Goal: Information Seeking & Learning: Learn about a topic

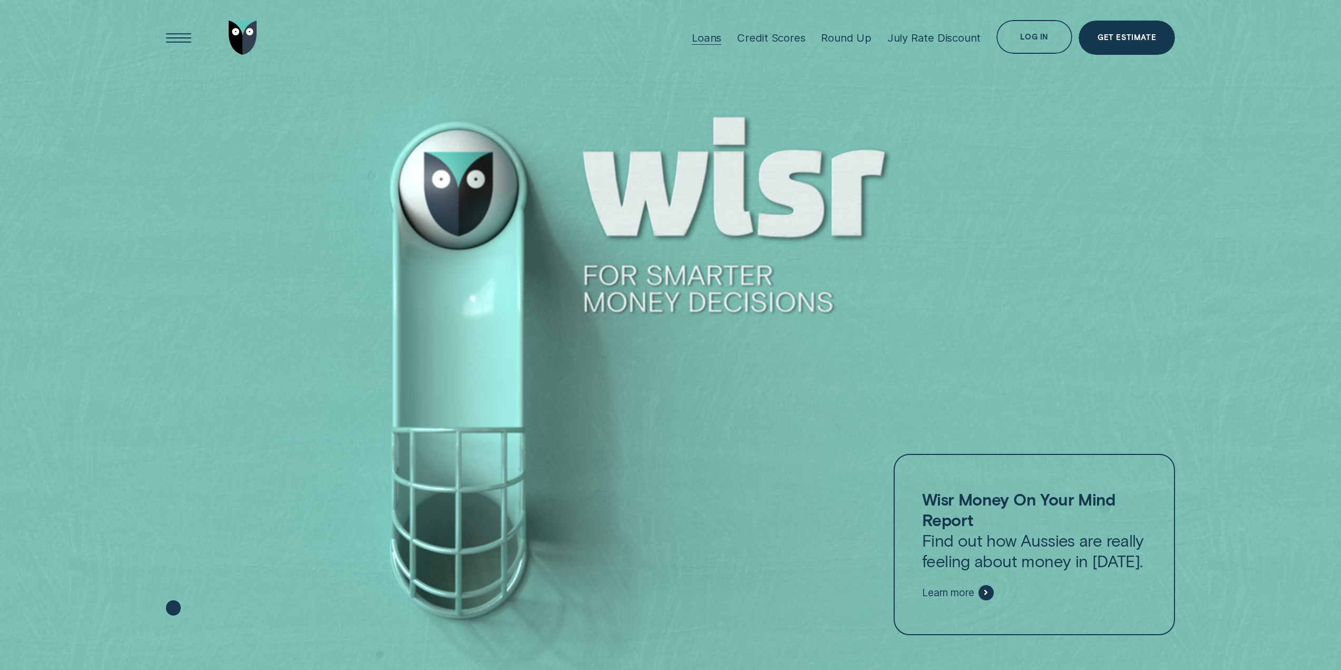
click at [714, 35] on div "Loans" at bounding box center [707, 37] width 30 height 13
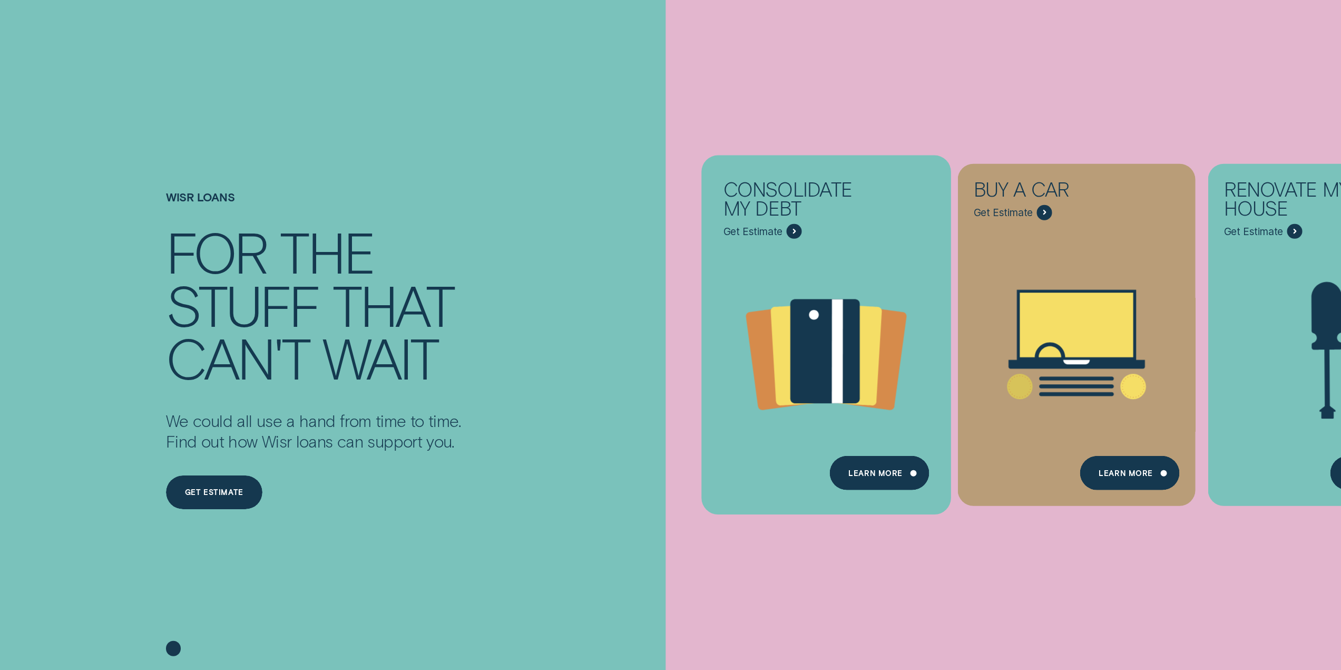
scroll to position [316, 0]
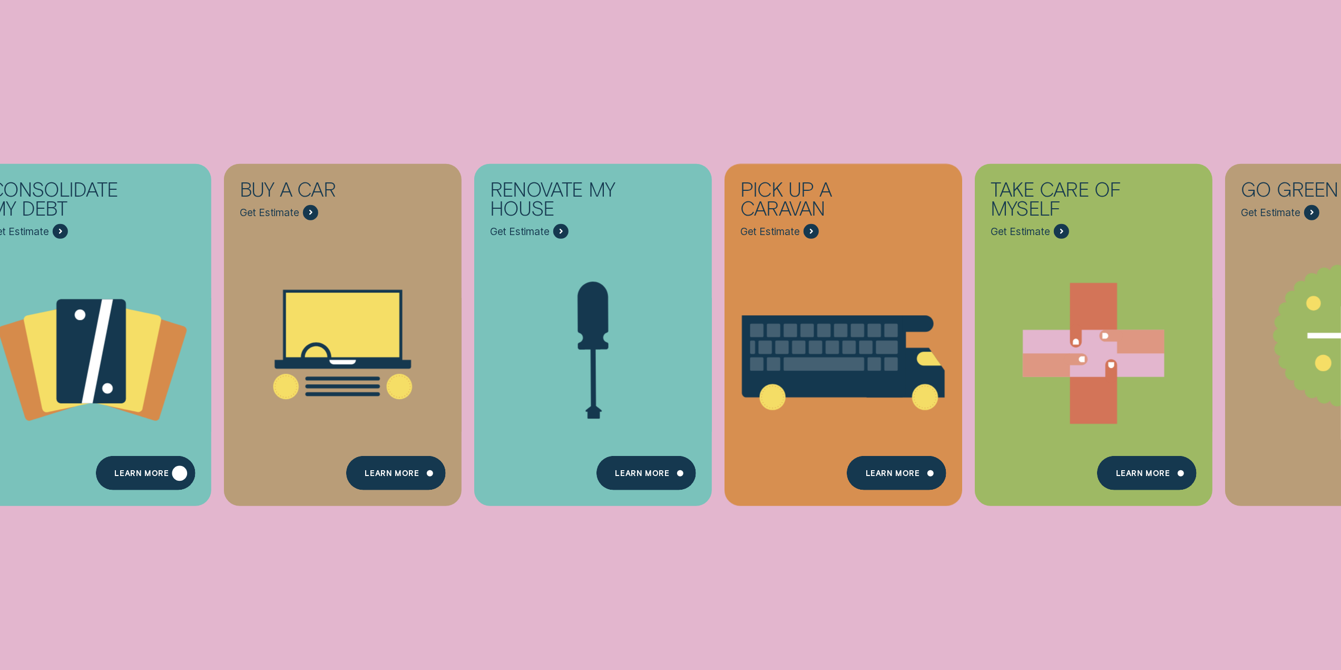
click at [152, 472] on div "Learn more" at bounding box center [141, 475] width 54 height 7
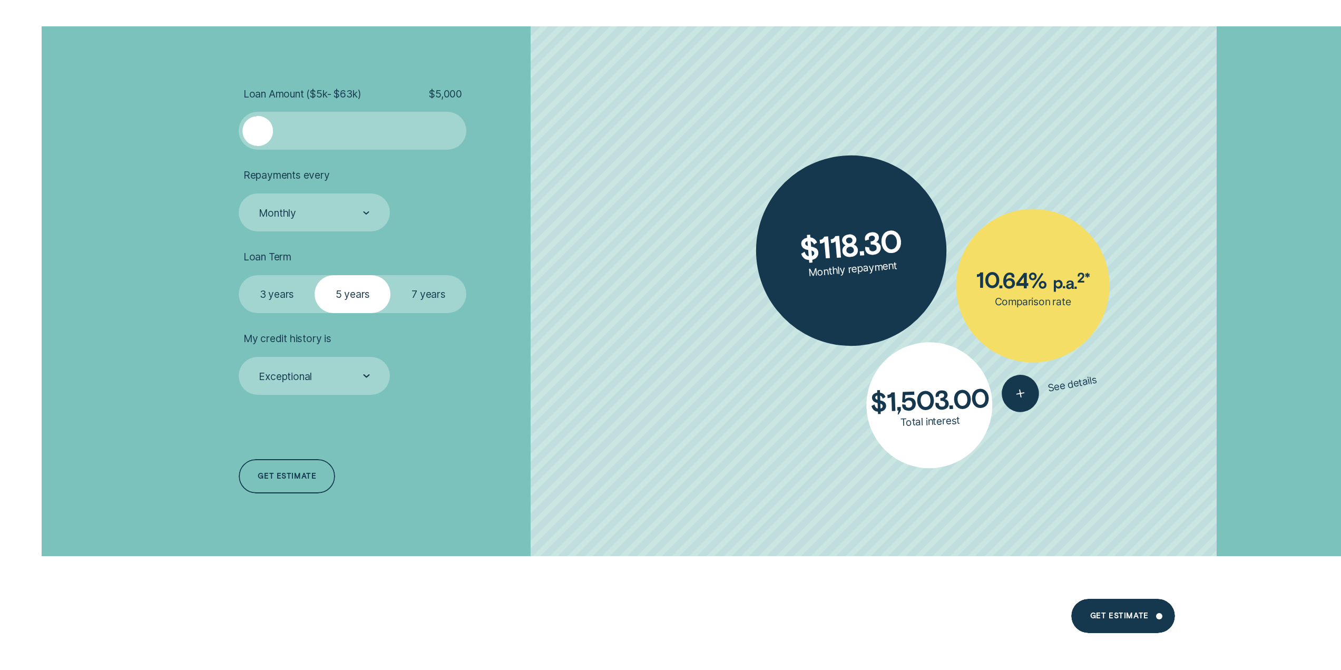
scroll to position [2582, 0]
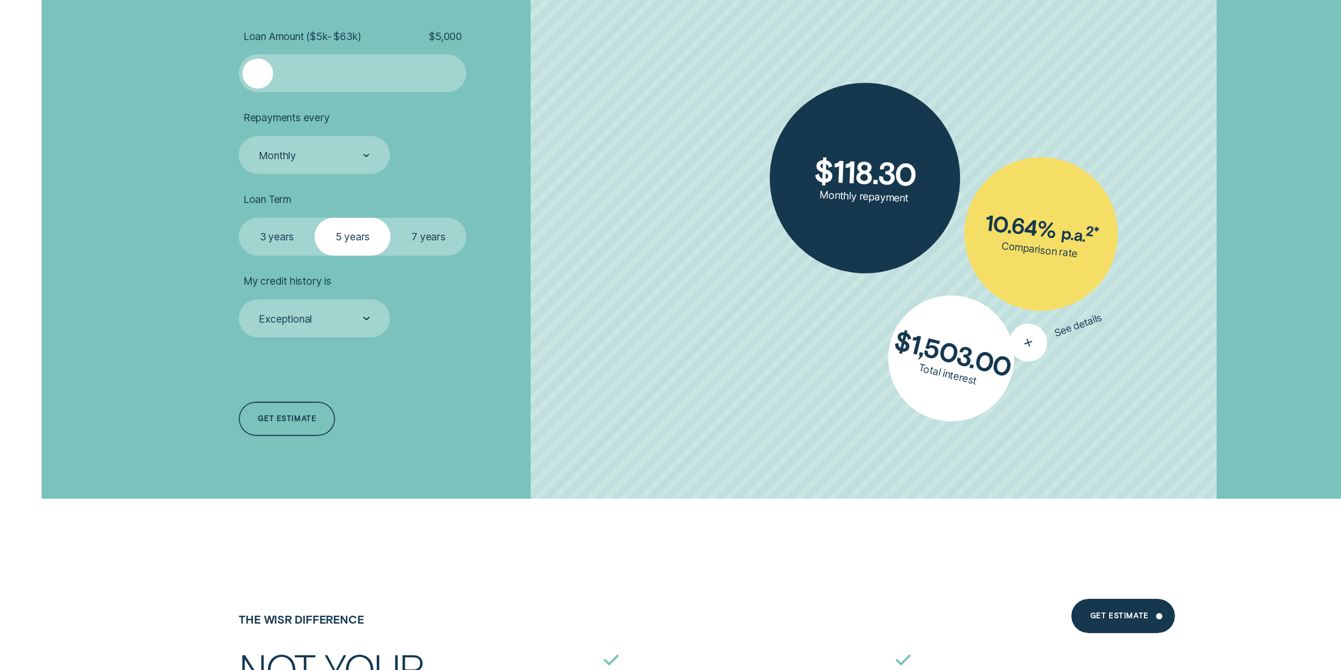
click at [1020, 332] on div "button" at bounding box center [1028, 342] width 48 height 48
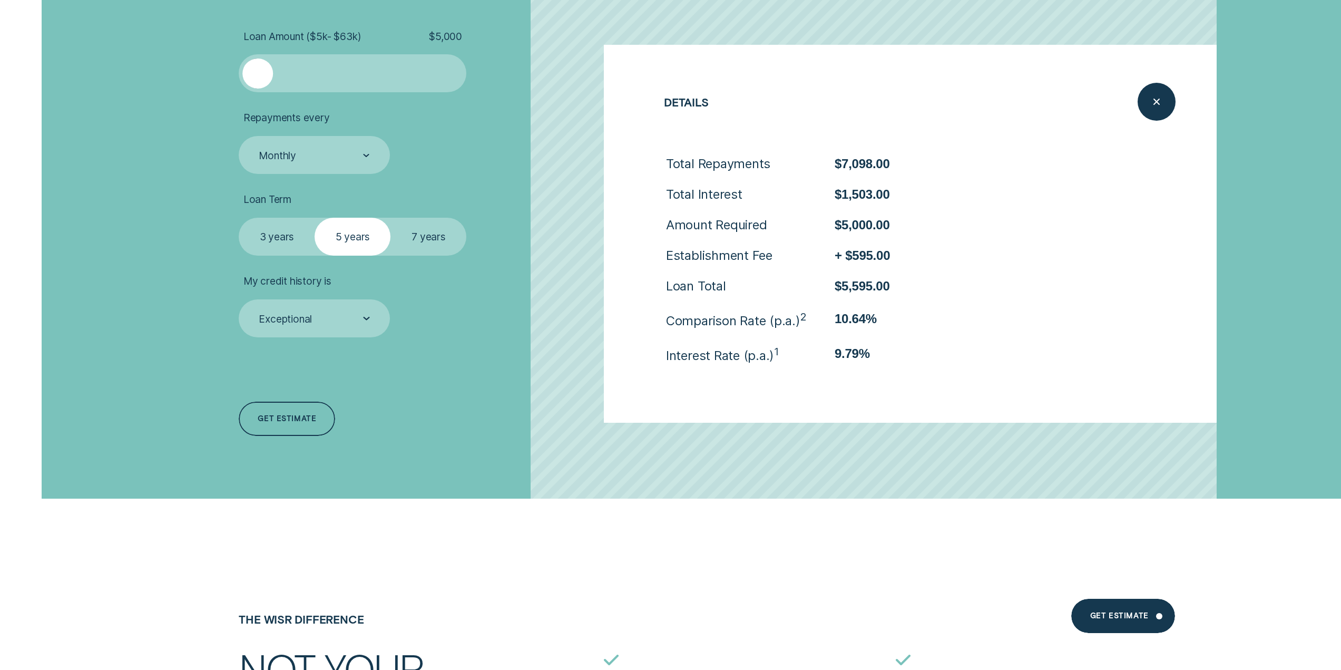
click at [472, 403] on div "Loan Amount ( $5k - $63k ) $ 5,000 Repayments every Monthly Loan Term Select Lo…" at bounding box center [414, 234] width 365 height 530
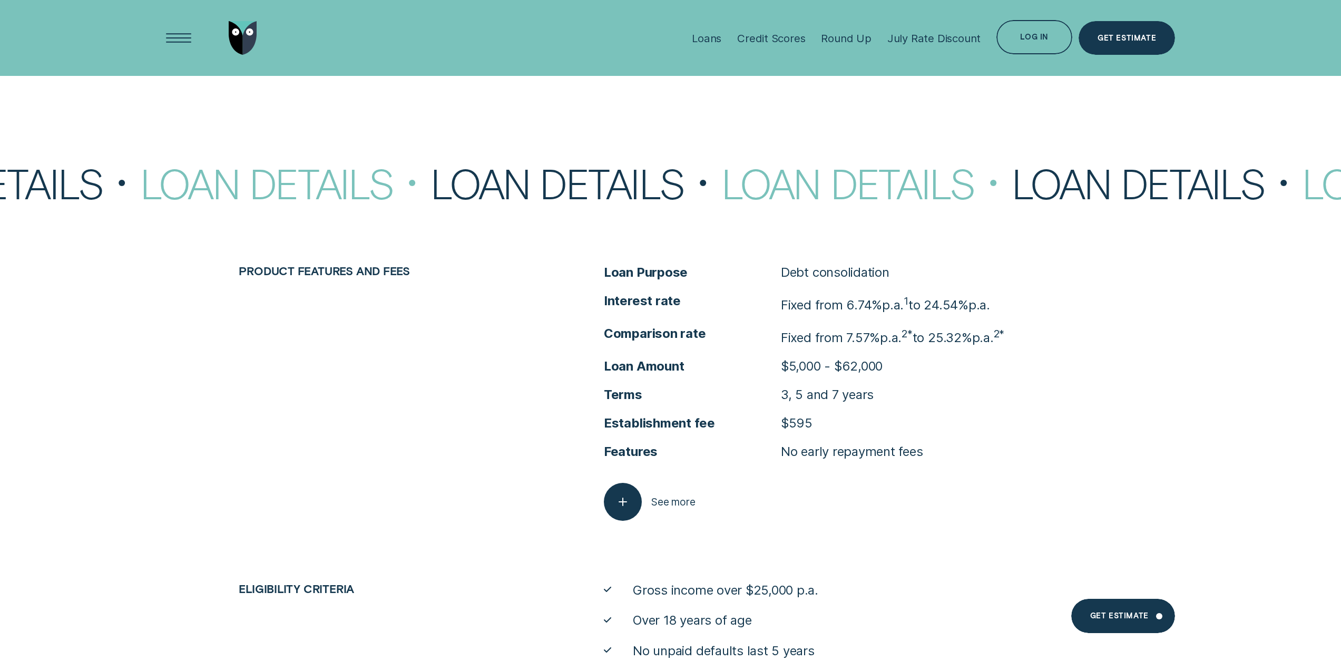
scroll to position [4847, 0]
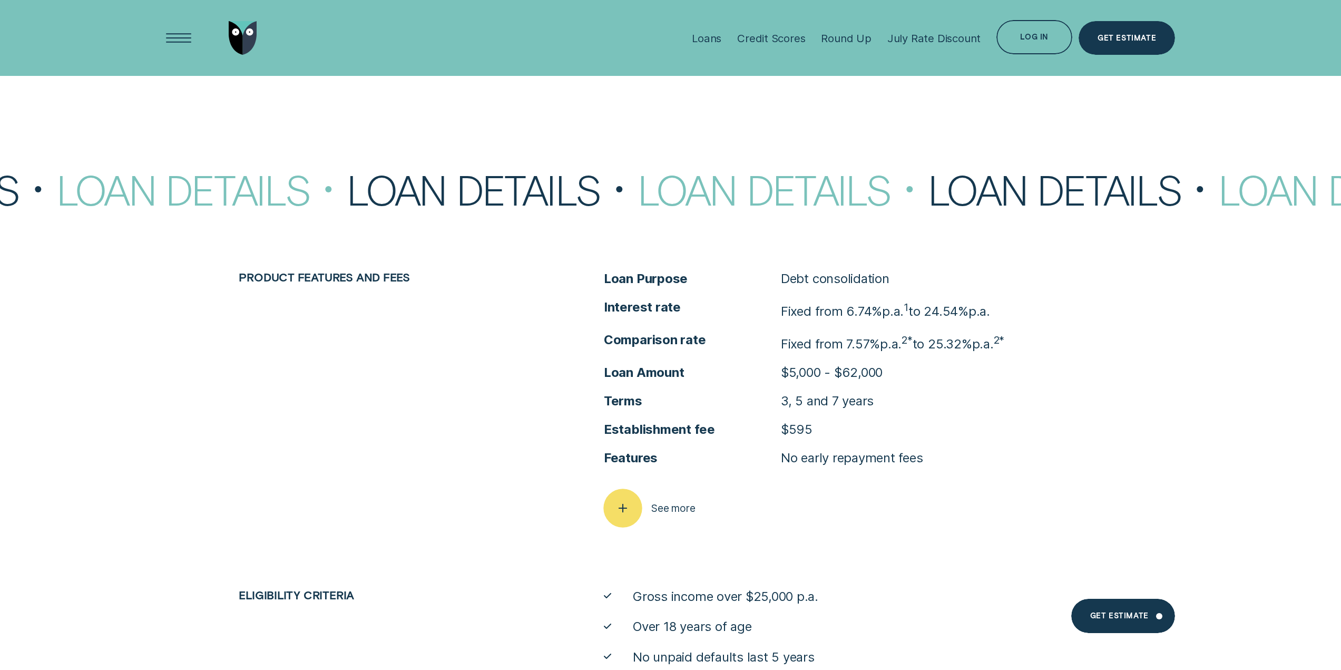
click at [638, 510] on div "button" at bounding box center [622, 508] width 38 height 38
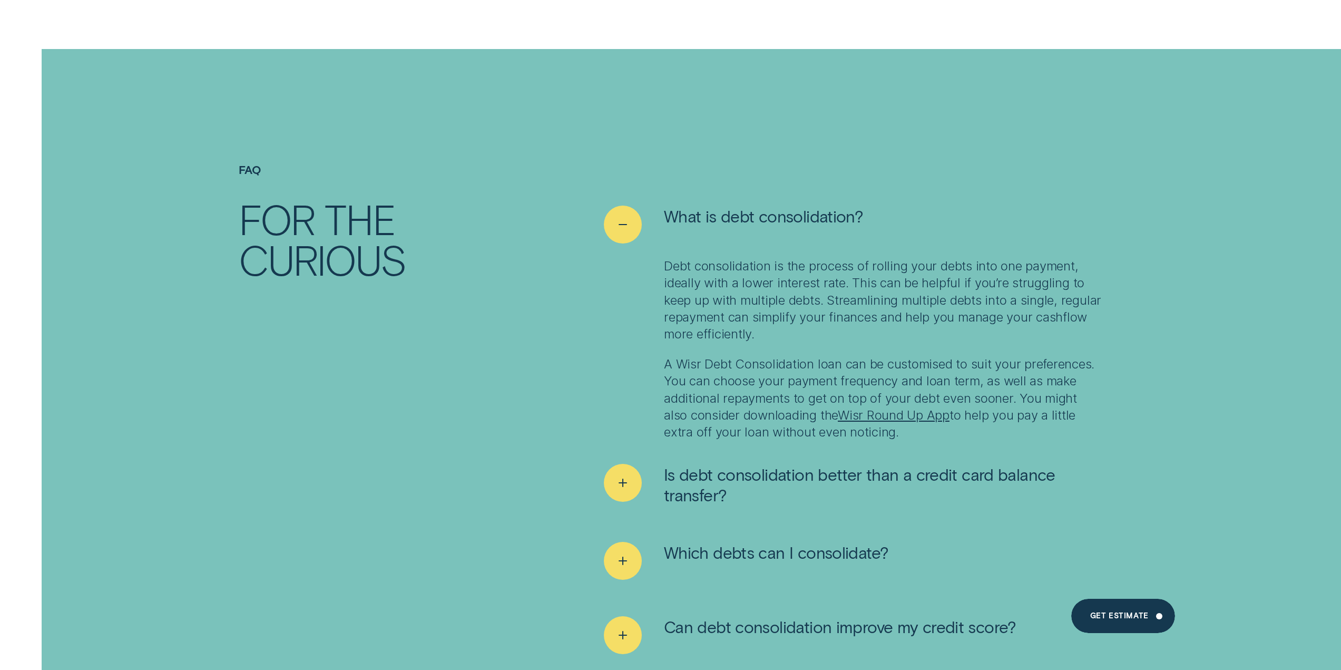
scroll to position [7640, 0]
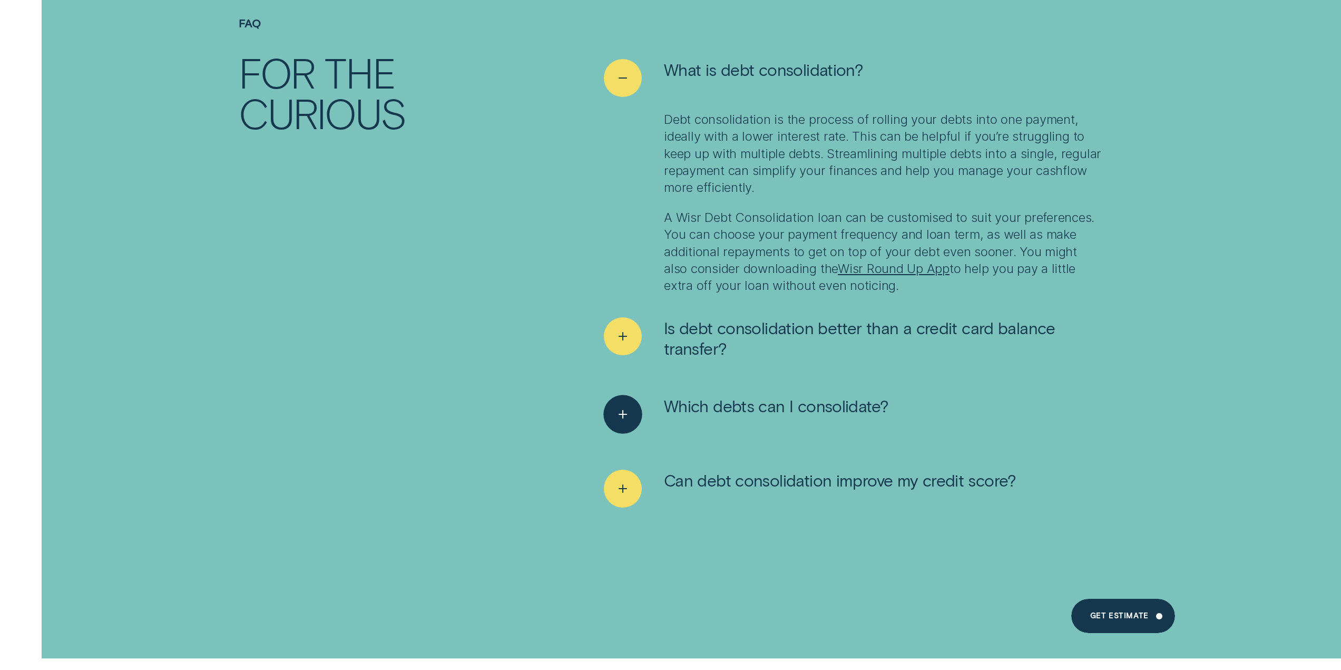
click at [621, 395] on div "See more" at bounding box center [622, 414] width 38 height 38
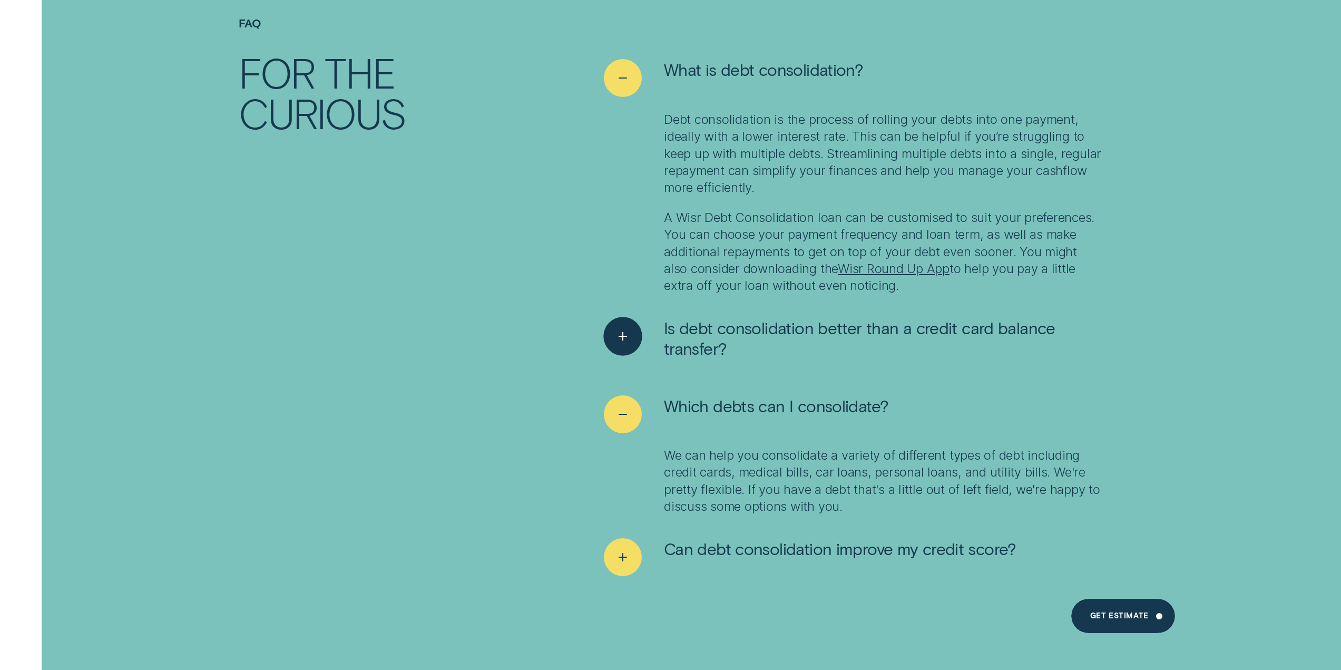
click at [619, 328] on icon "See more" at bounding box center [622, 336] width 19 height 16
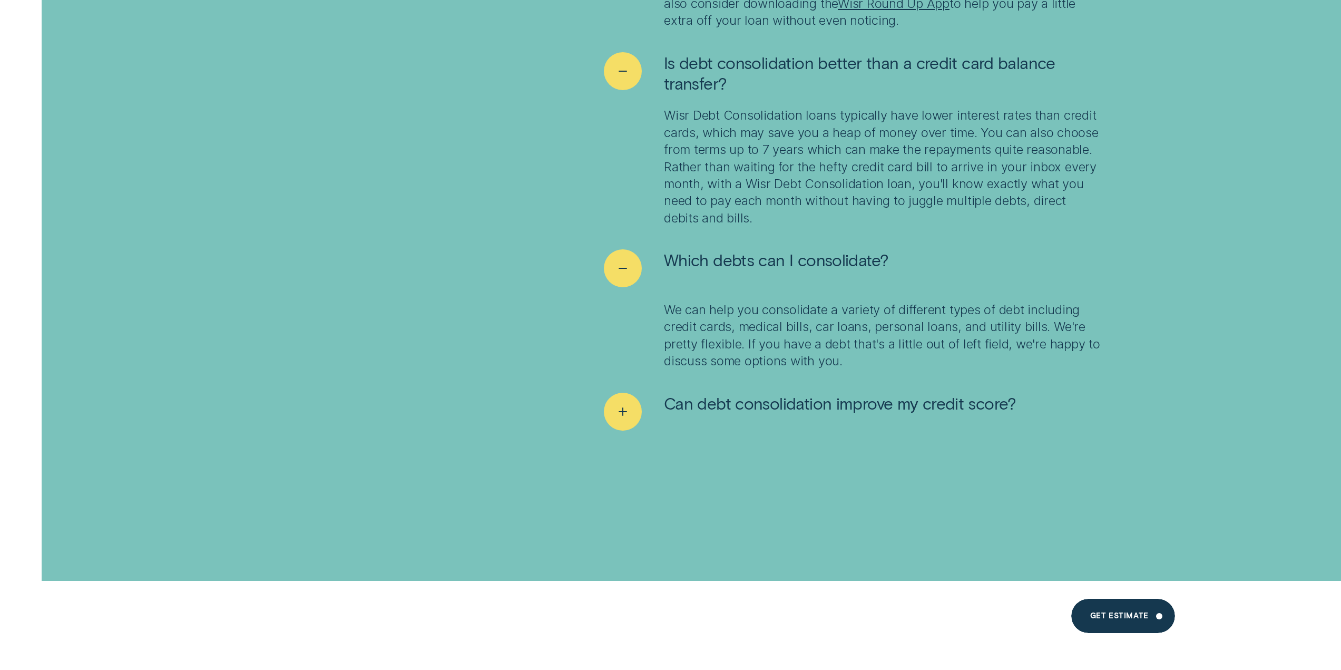
scroll to position [8009, 0]
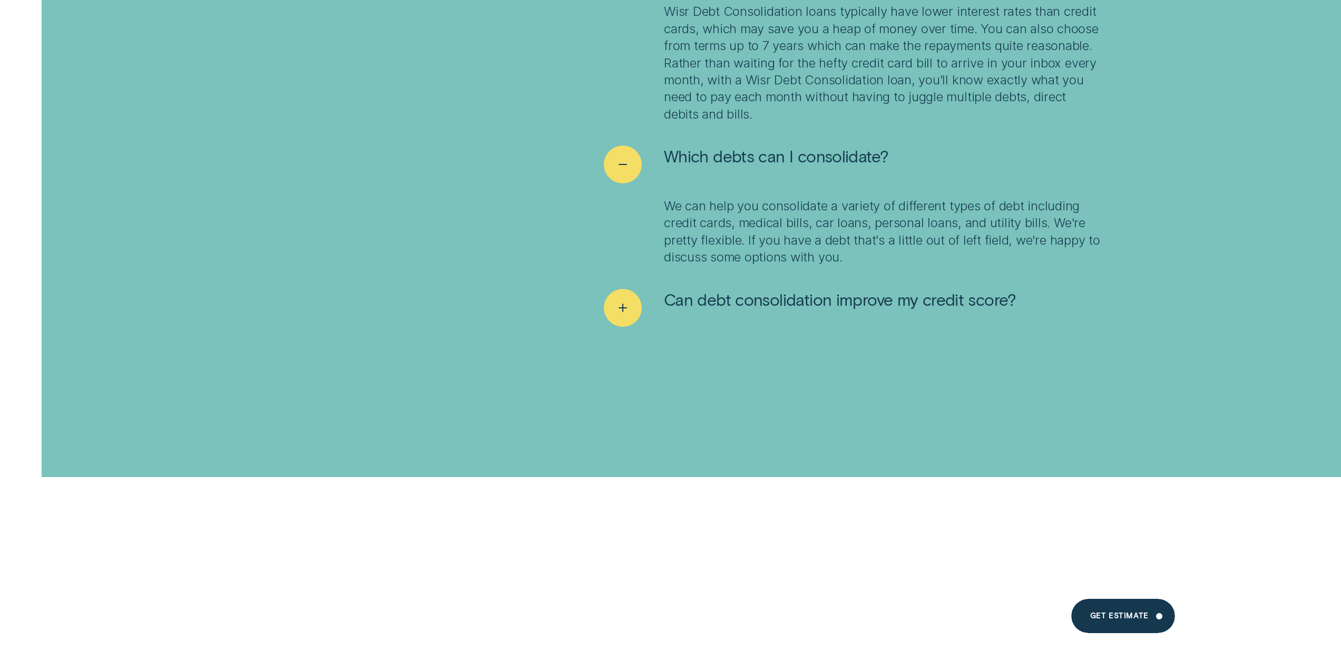
click at [592, 300] on div "FAQ For the curious What is debt consolidation? Debt consolidation is the proce…" at bounding box center [671, 6] width 1022 height 716
click at [603, 299] on ul "What is debt consolidation? Debt consolidation is the process of rolling your d…" at bounding box center [853, 26] width 511 height 673
click at [614, 299] on icon "See more" at bounding box center [622, 307] width 19 height 16
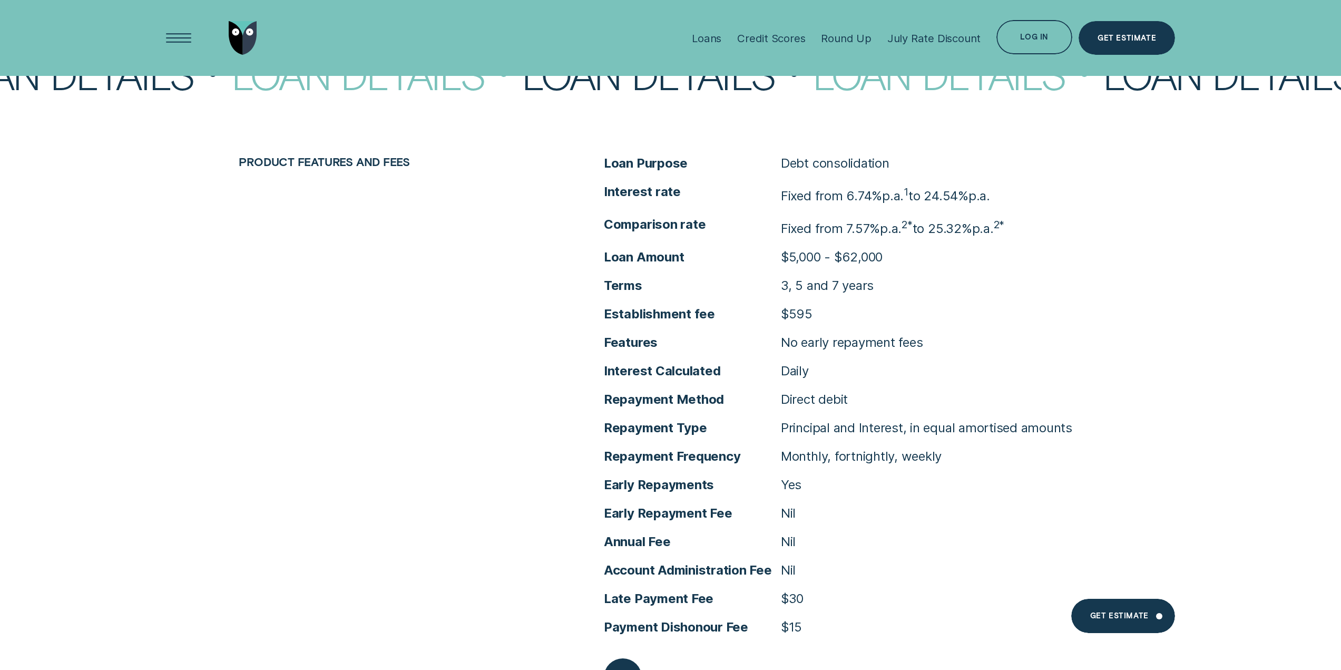
scroll to position [4847, 0]
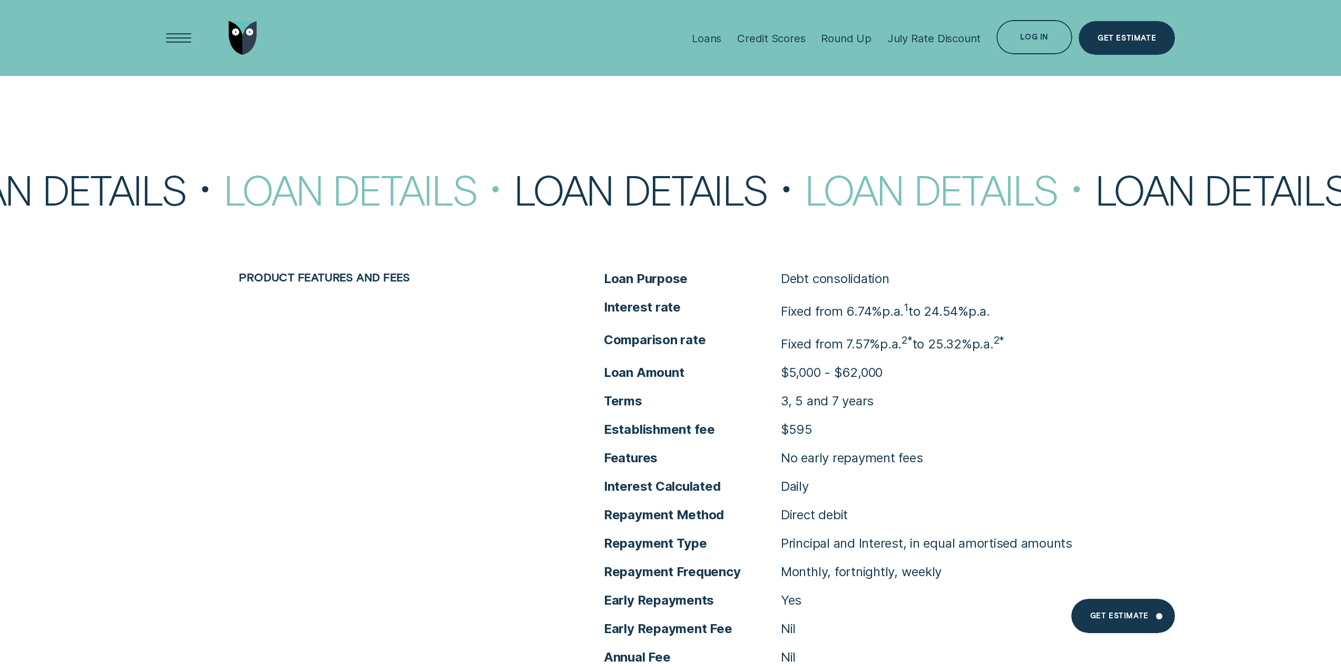
drag, startPoint x: 971, startPoint y: 309, endPoint x: 846, endPoint y: 315, distance: 125.5
click at [846, 315] on p "Fixed from 6.74% p.a. 1 to 24.54% p.a." at bounding box center [885, 309] width 209 height 21
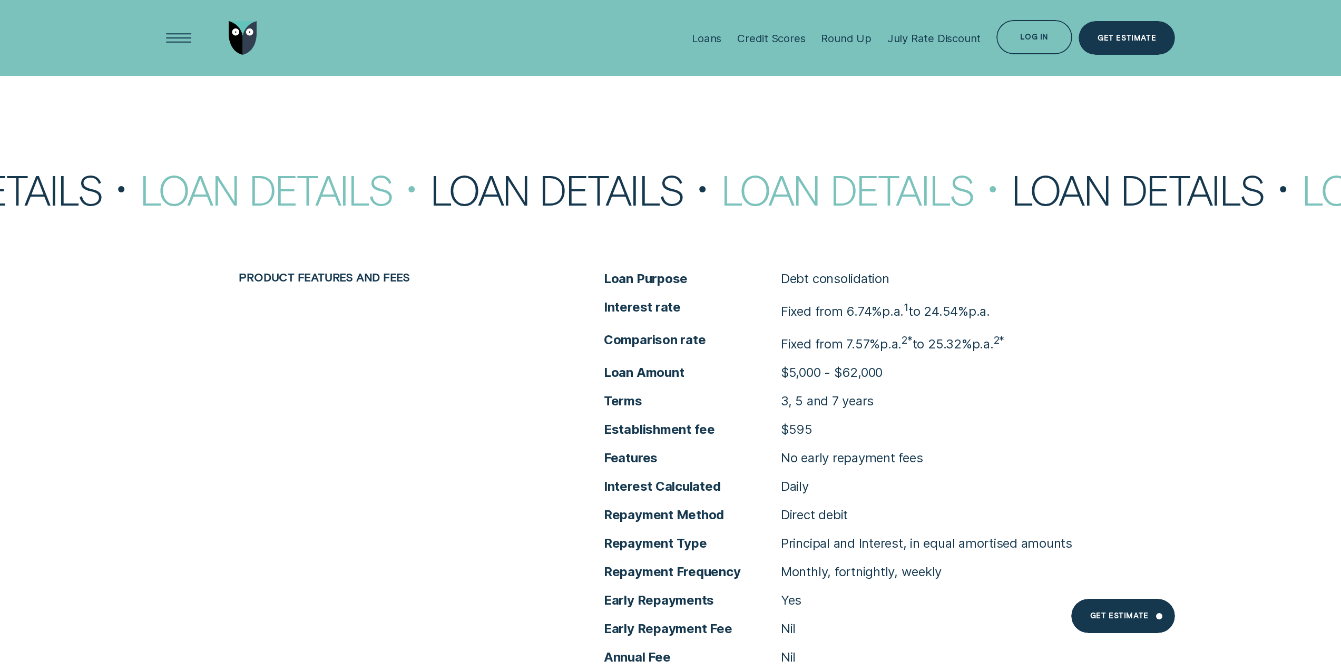
copy p "6.74% p.a. 1 to 24.54%"
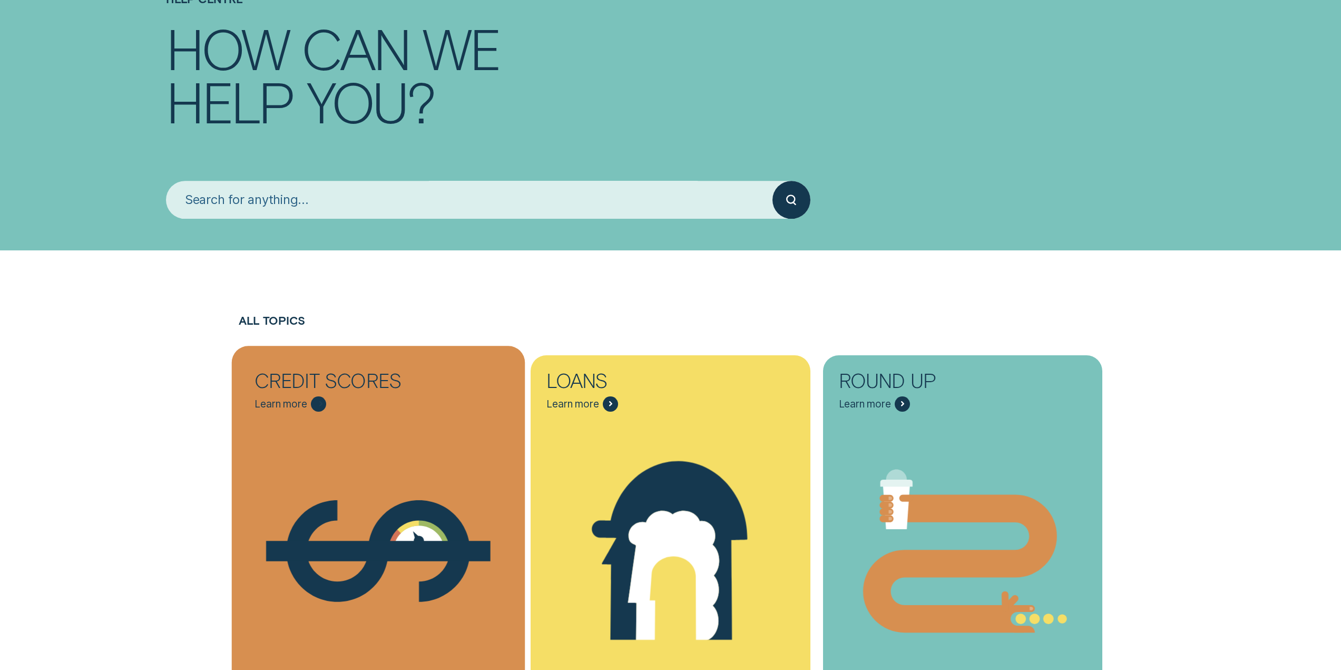
scroll to position [263, 0]
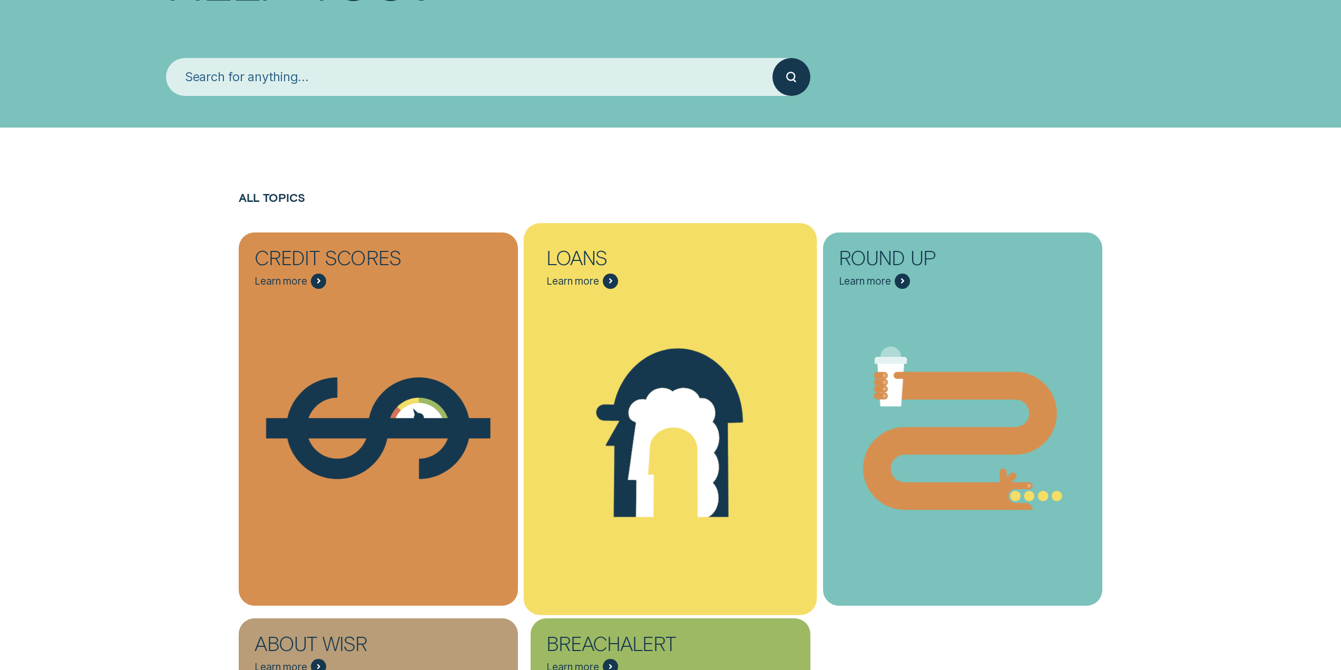
click at [631, 278] on div "Loans Learn more" at bounding box center [670, 260] width 279 height 56
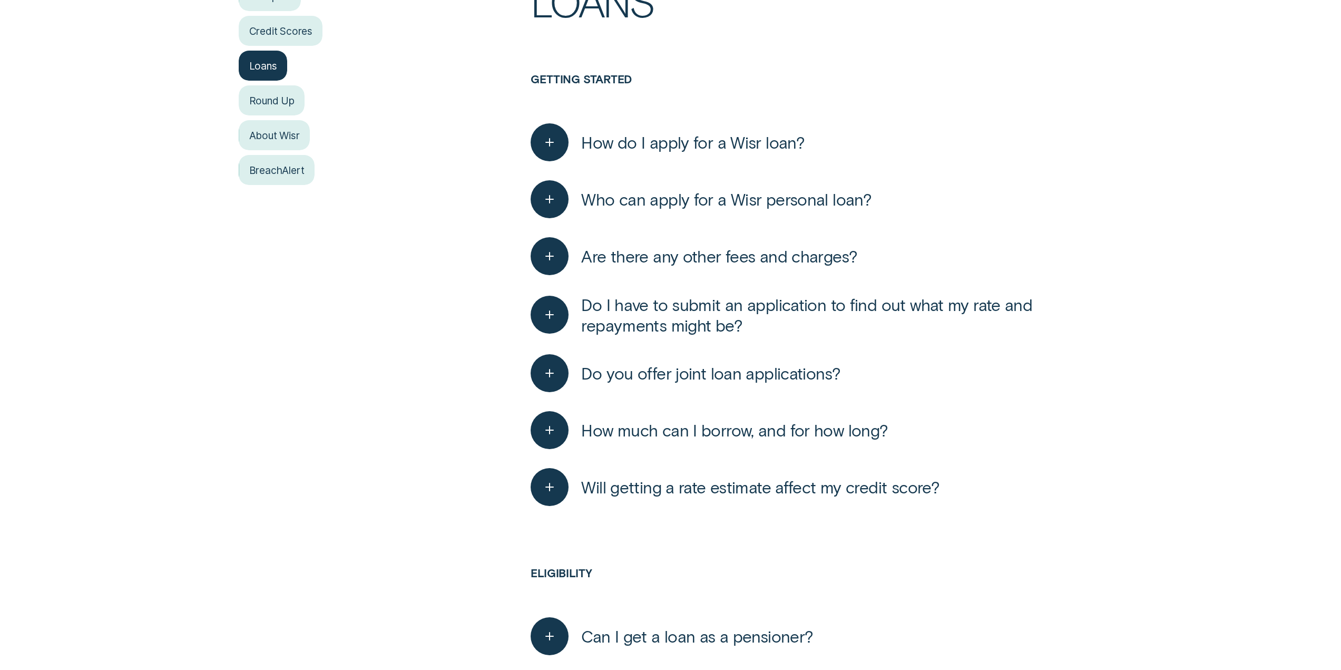
scroll to position [422, 0]
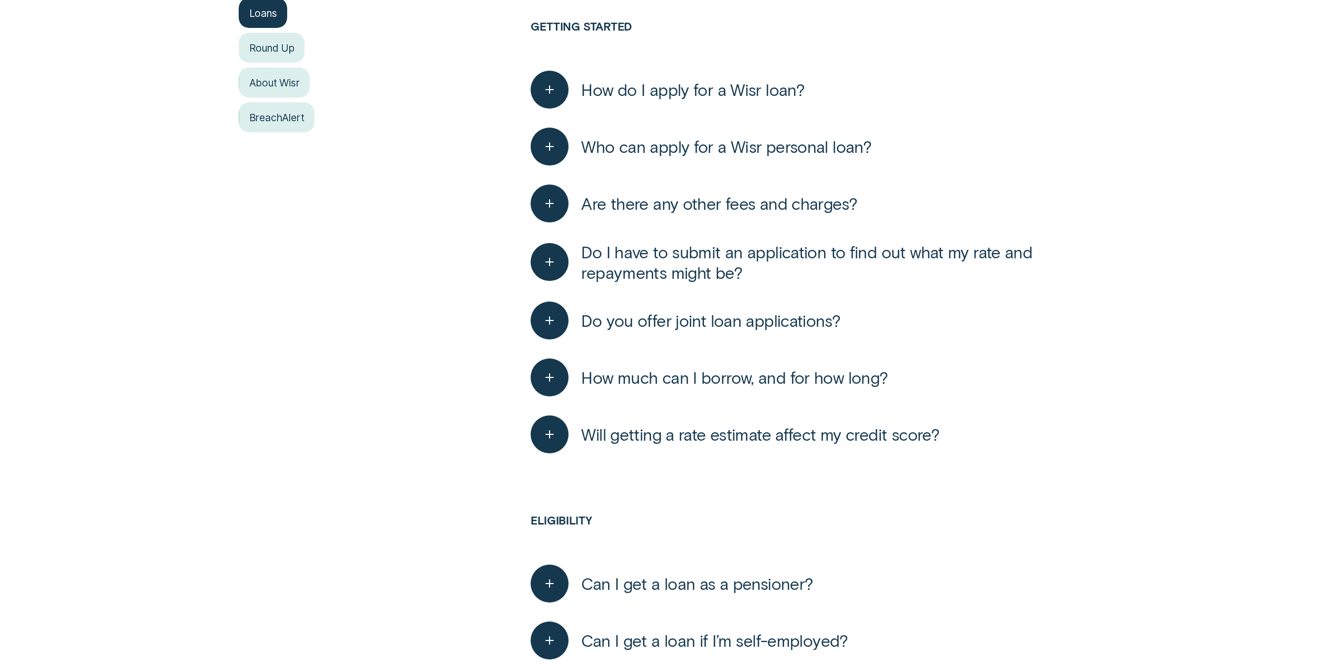
click at [632, 378] on span "How much can I borrow, and for how long?" at bounding box center [734, 377] width 307 height 21
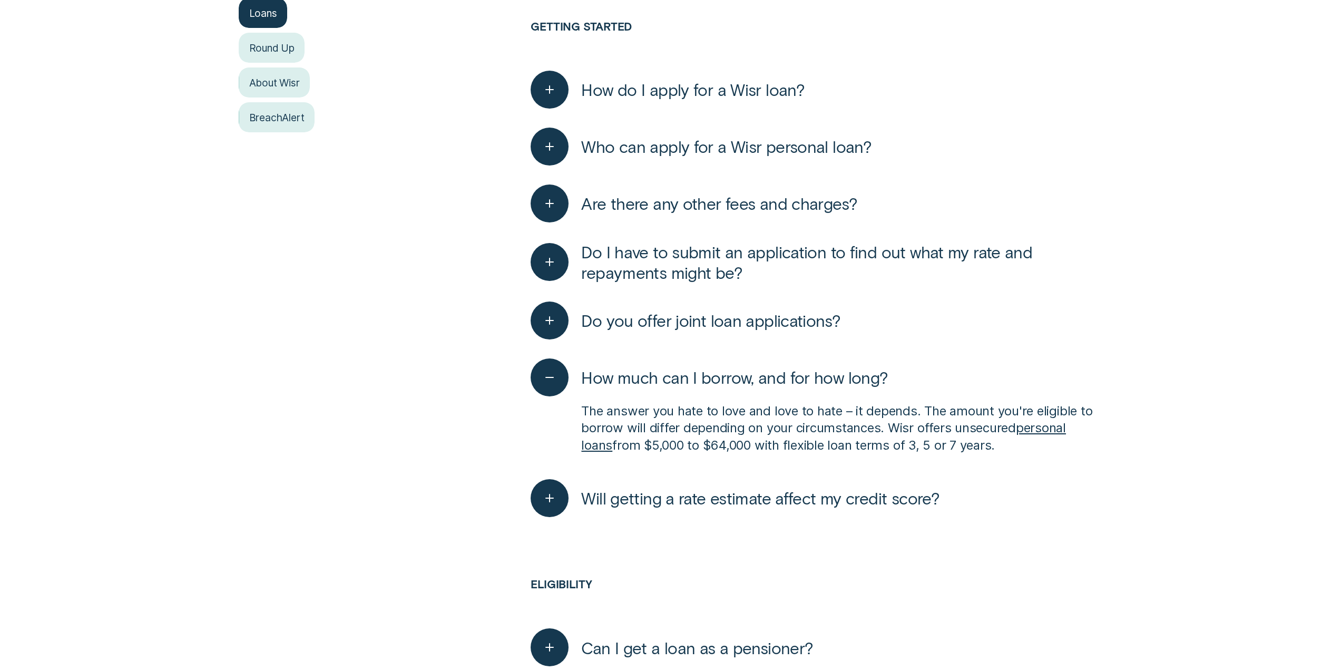
click at [660, 318] on span "Do you offer joint loan applications?" at bounding box center [710, 320] width 259 height 21
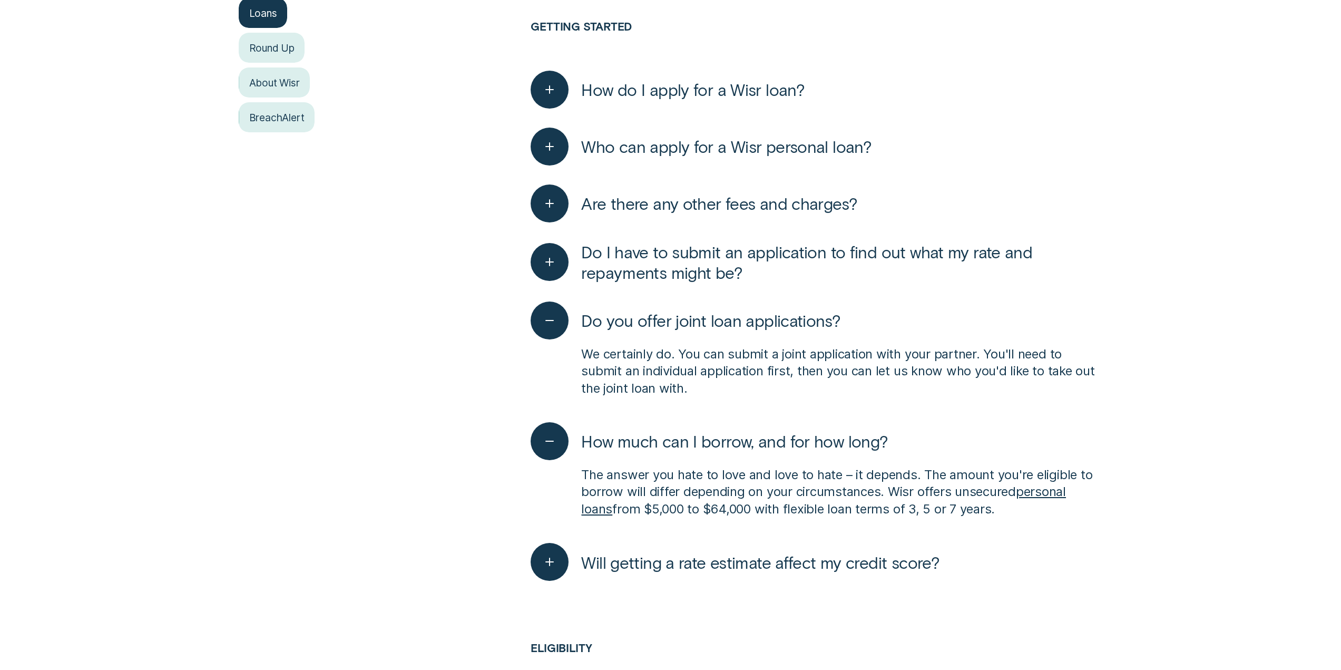
click at [683, 260] on span "Do I have to submit an application to find out what my rate and repayments migh…" at bounding box center [841, 261] width 521 height 41
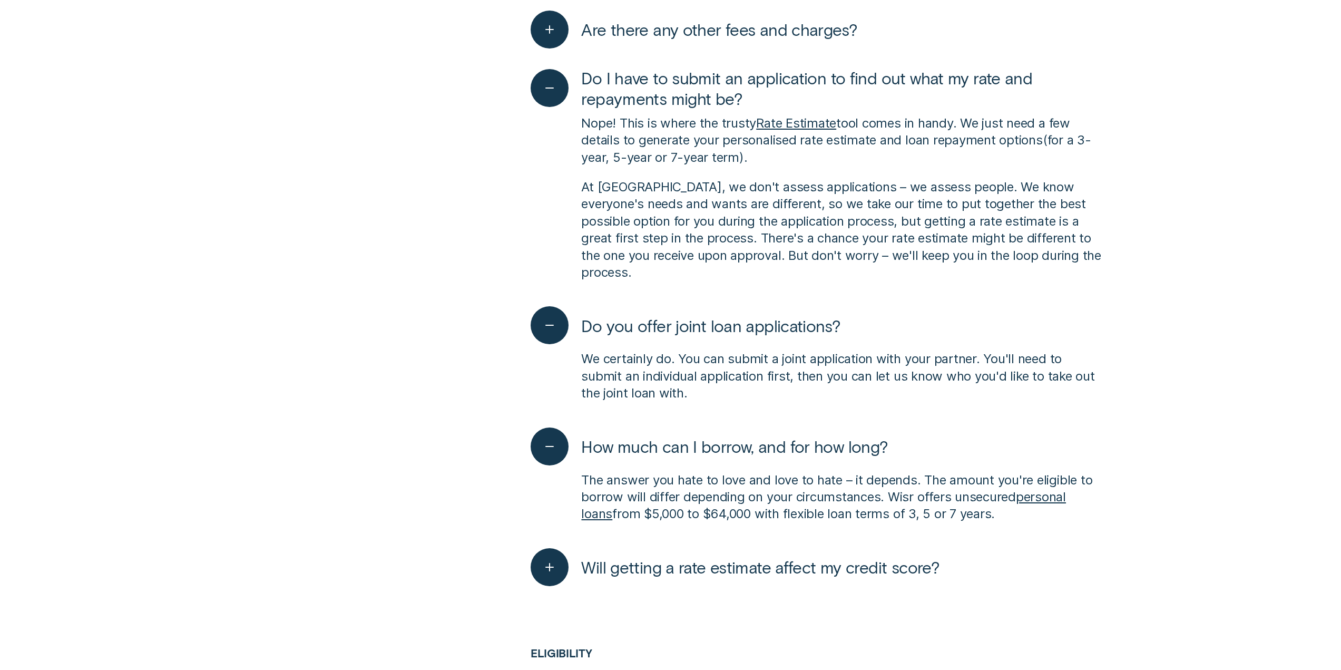
scroll to position [790, 0]
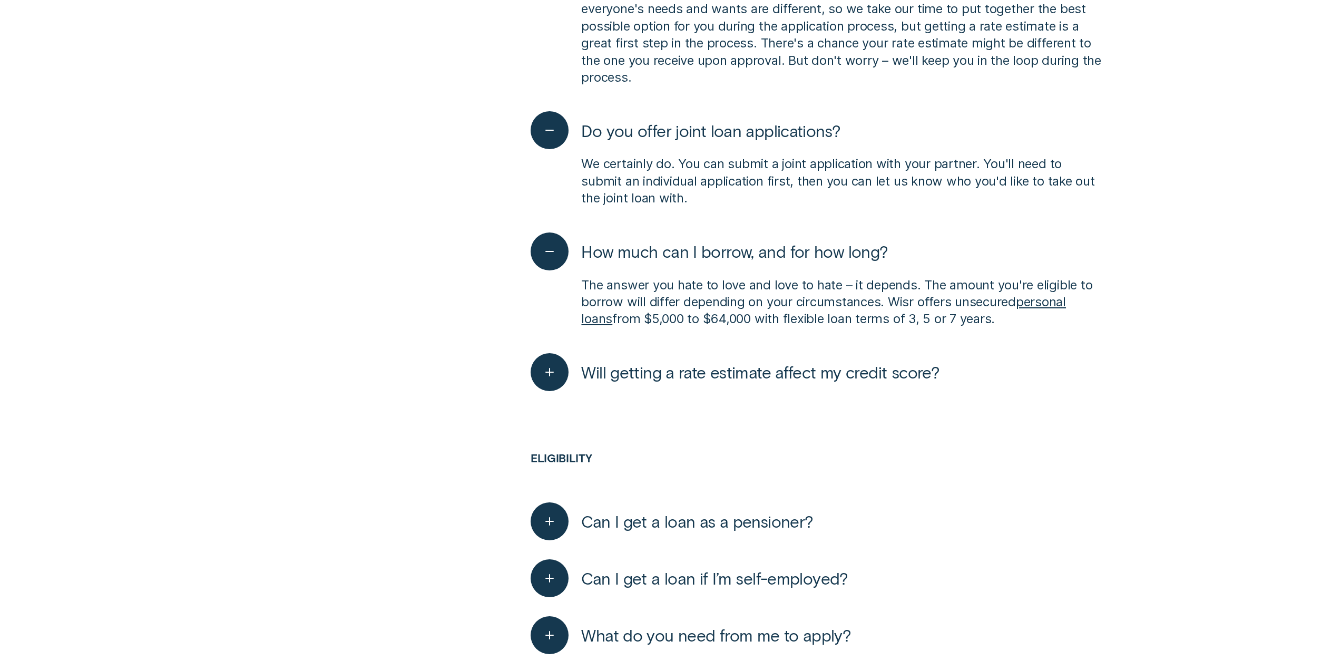
click at [748, 361] on span "Will getting a rate estimate affect my credit score?" at bounding box center [760, 371] width 358 height 21
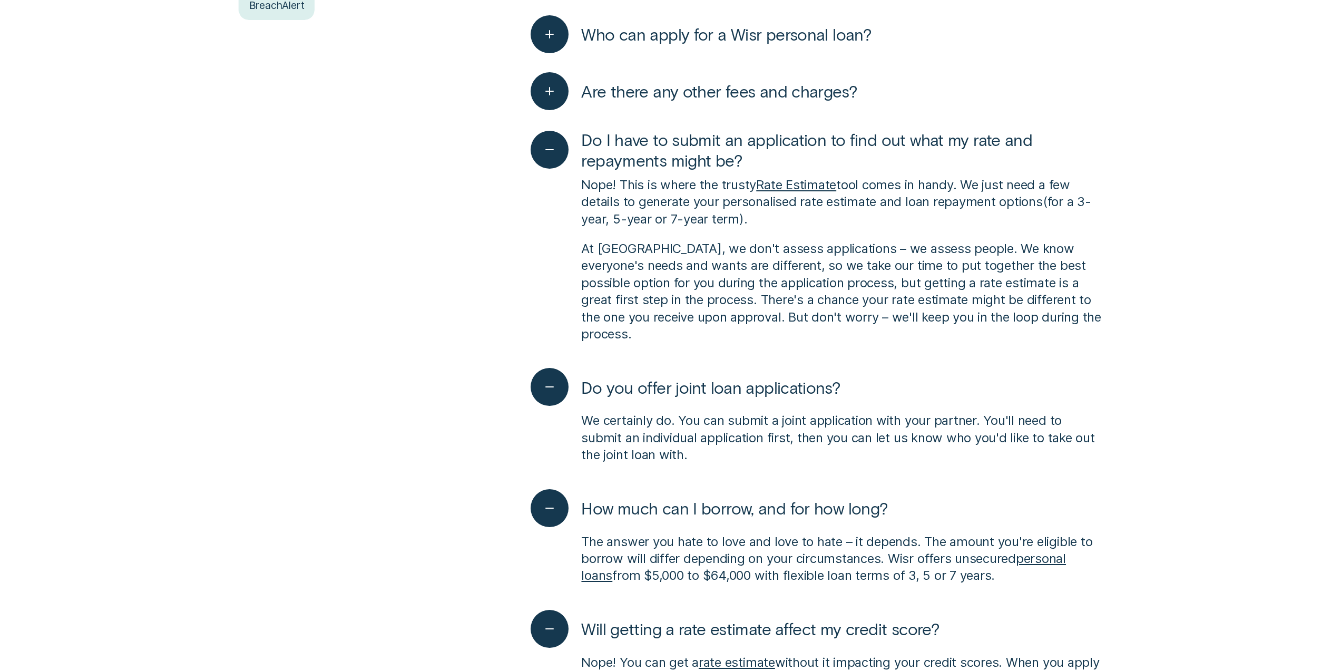
scroll to position [527, 0]
